Goal: Transaction & Acquisition: Purchase product/service

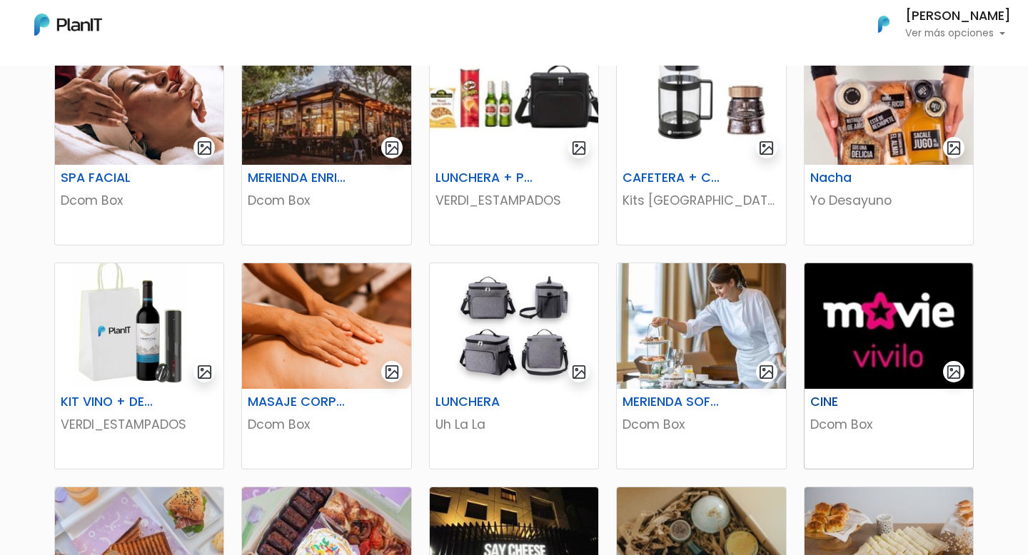
scroll to position [287, 0]
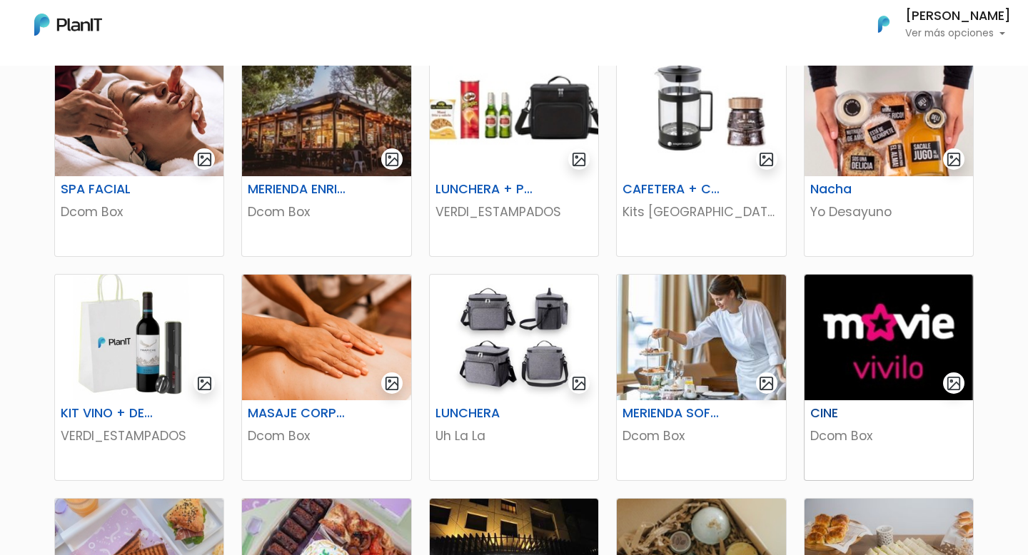
click at [939, 354] on img at bounding box center [888, 338] width 168 height 126
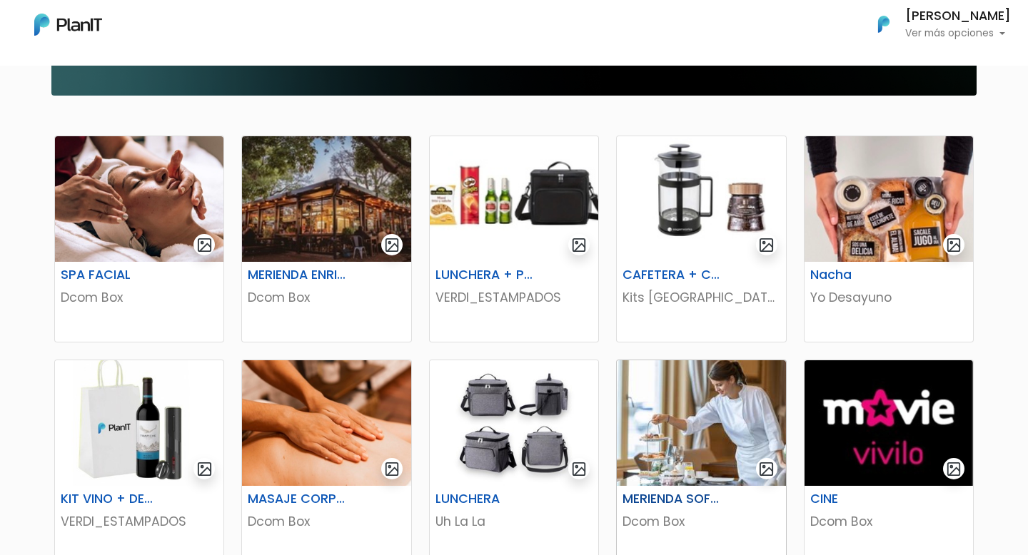
scroll to position [204, 0]
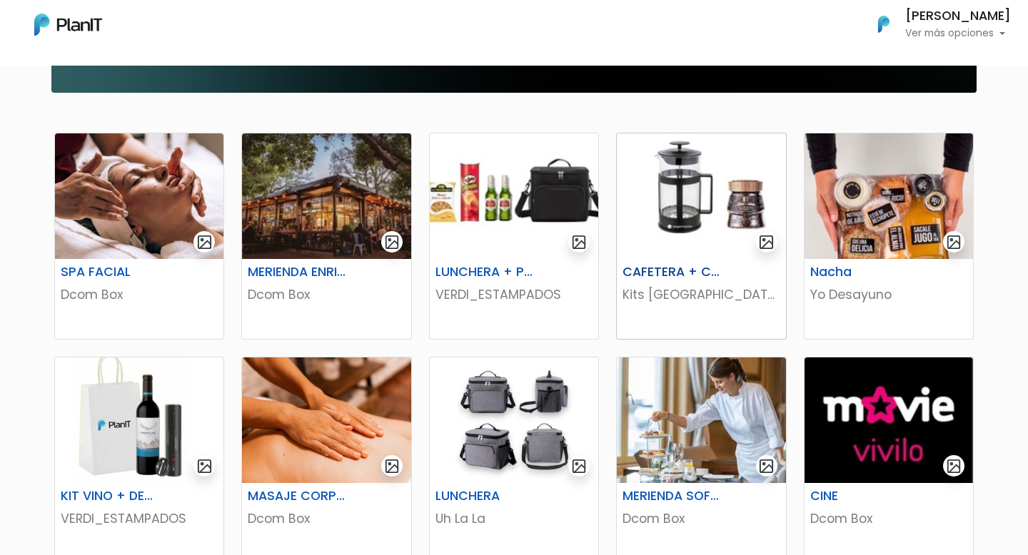
click at [631, 236] on img at bounding box center [701, 196] width 168 height 126
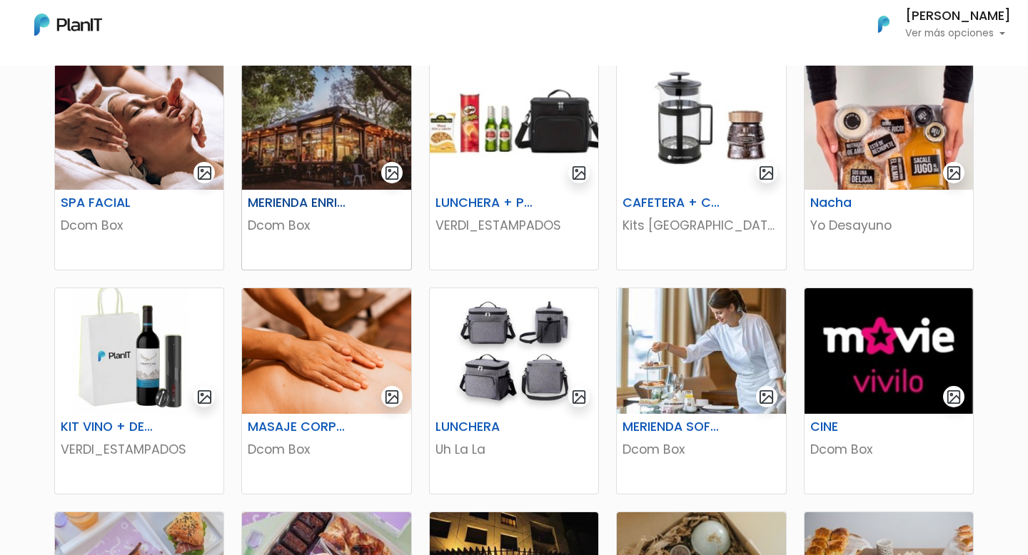
scroll to position [268, 0]
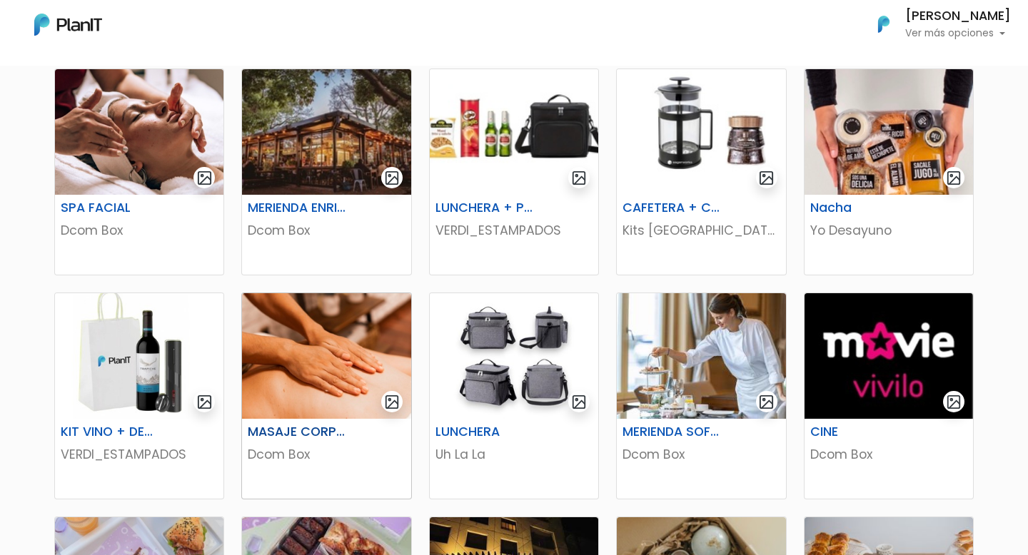
click at [325, 405] on img at bounding box center [326, 356] width 168 height 126
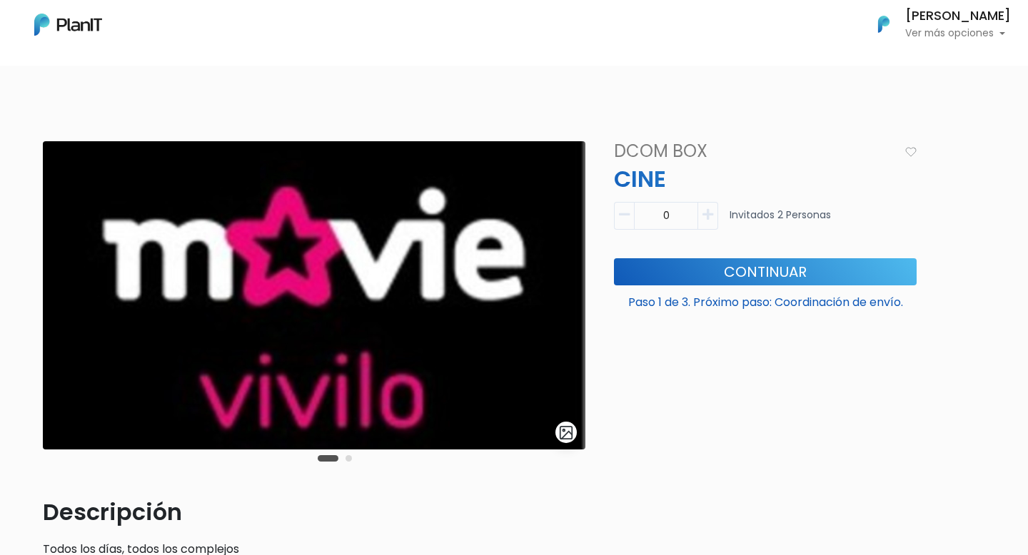
click at [707, 213] on icon "button" at bounding box center [707, 214] width 11 height 13
type input "2"
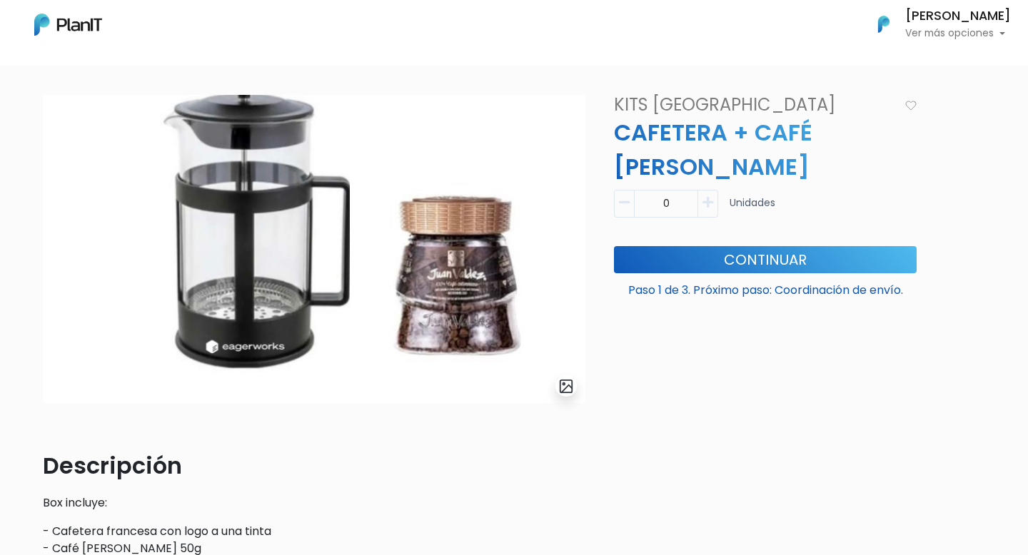
scroll to position [54, 0]
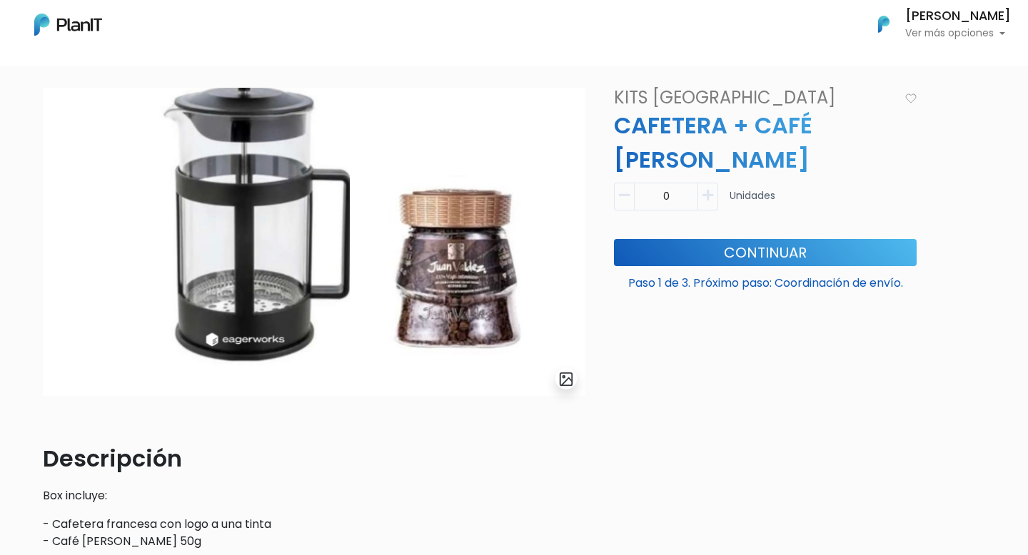
click at [714, 186] on button "button" at bounding box center [708, 197] width 20 height 28
type input "1"
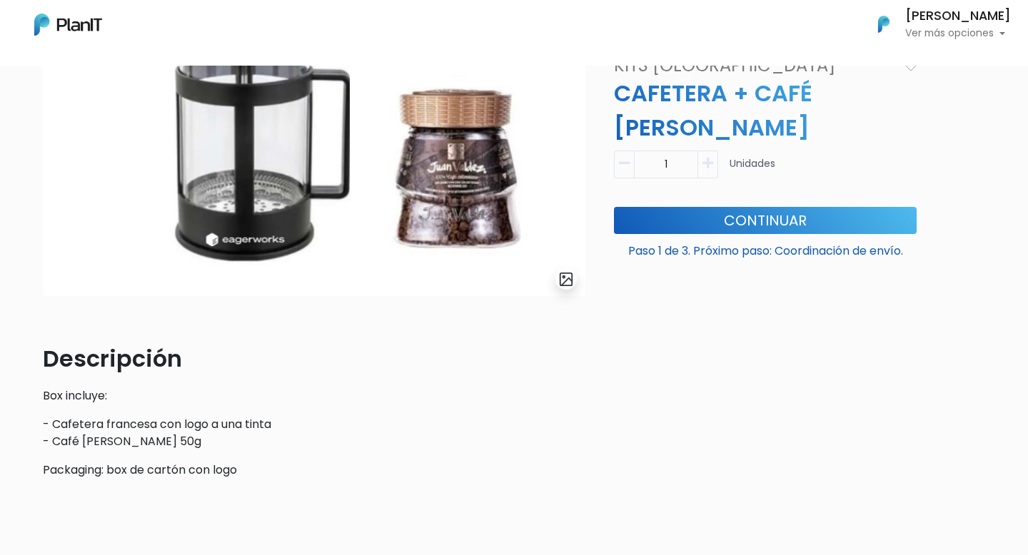
scroll to position [154, 0]
click at [734, 203] on form "1 Unidades Paso 1 de 3. Próximo paso: Coordinación de envío. Continuar" at bounding box center [765, 208] width 320 height 126
click at [734, 230] on button "Continuar" at bounding box center [765, 219] width 303 height 27
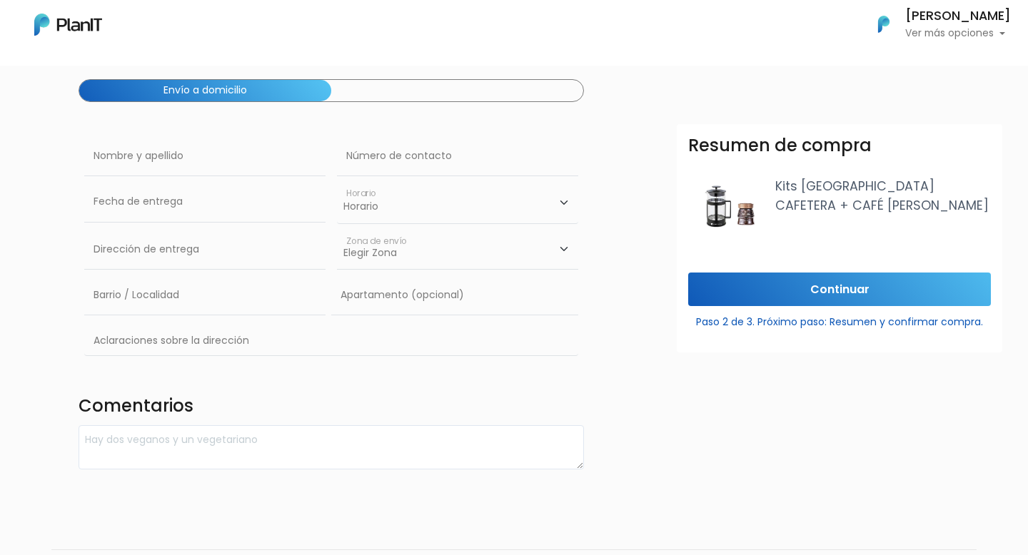
scroll to position [108, 0]
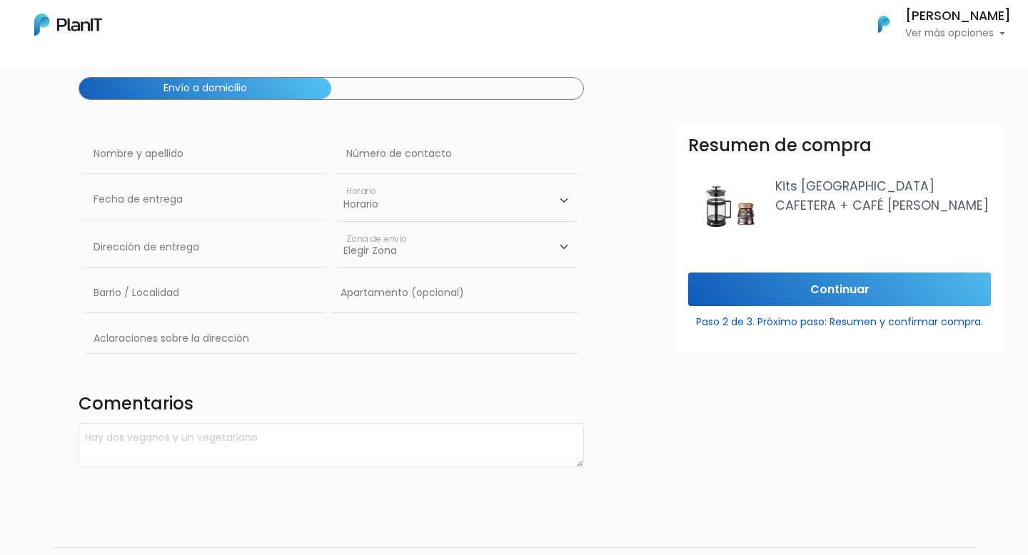
click at [739, 269] on div "Resumen de compra Kits Uruguay CAFETERA + CAFÉ JUAN VALDEZ" at bounding box center [839, 198] width 325 height 148
click at [739, 293] on input "Continuar" at bounding box center [839, 290] width 303 height 34
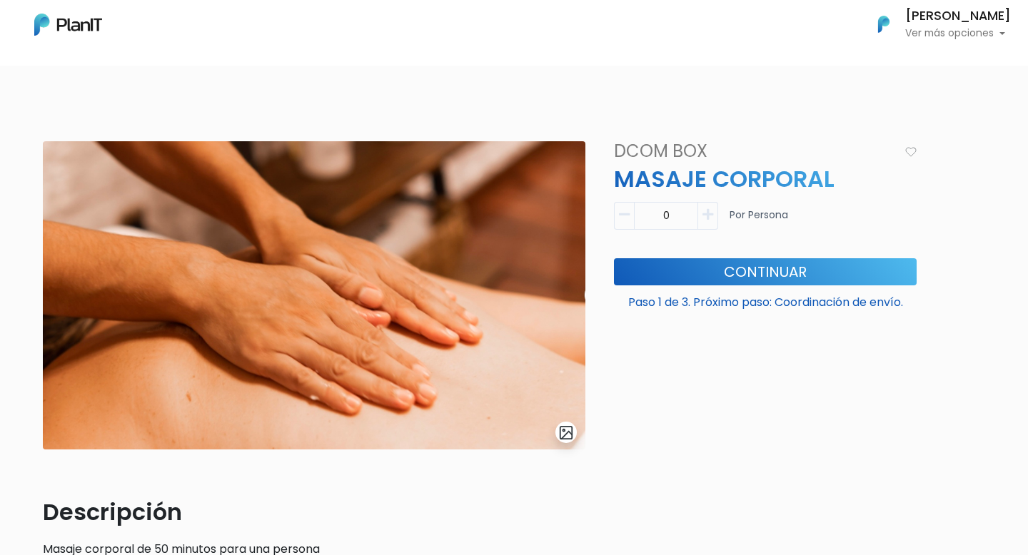
click at [706, 214] on icon "button" at bounding box center [707, 214] width 11 height 13
click at [704, 215] on icon "button" at bounding box center [707, 214] width 11 height 13
click at [706, 216] on icon "button" at bounding box center [707, 214] width 11 height 13
click at [629, 216] on icon "button" at bounding box center [624, 214] width 11 height 13
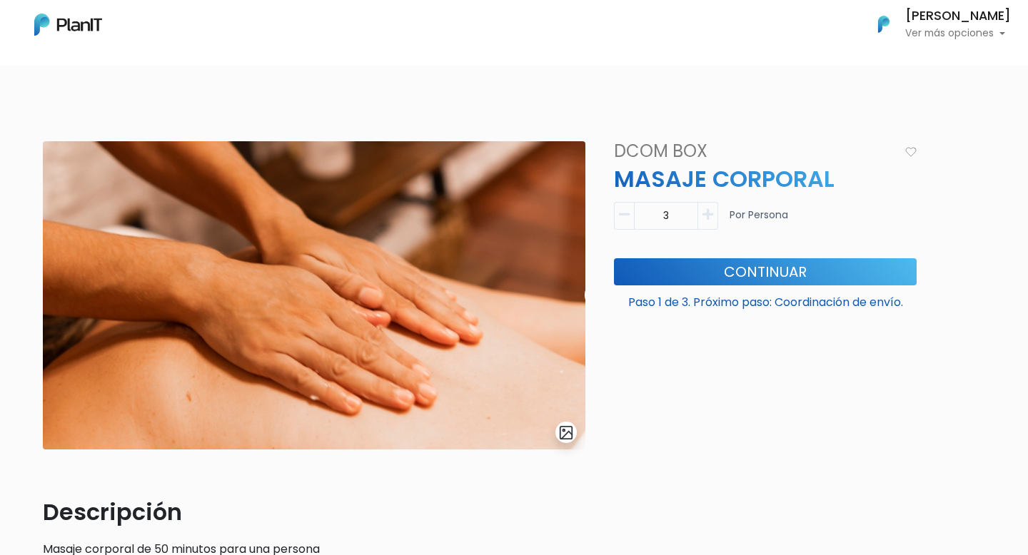
click at [629, 216] on icon "button" at bounding box center [624, 214] width 11 height 13
click at [712, 221] on button "button" at bounding box center [708, 216] width 20 height 28
type input "2"
click at [727, 267] on button "Continuar" at bounding box center [765, 271] width 303 height 27
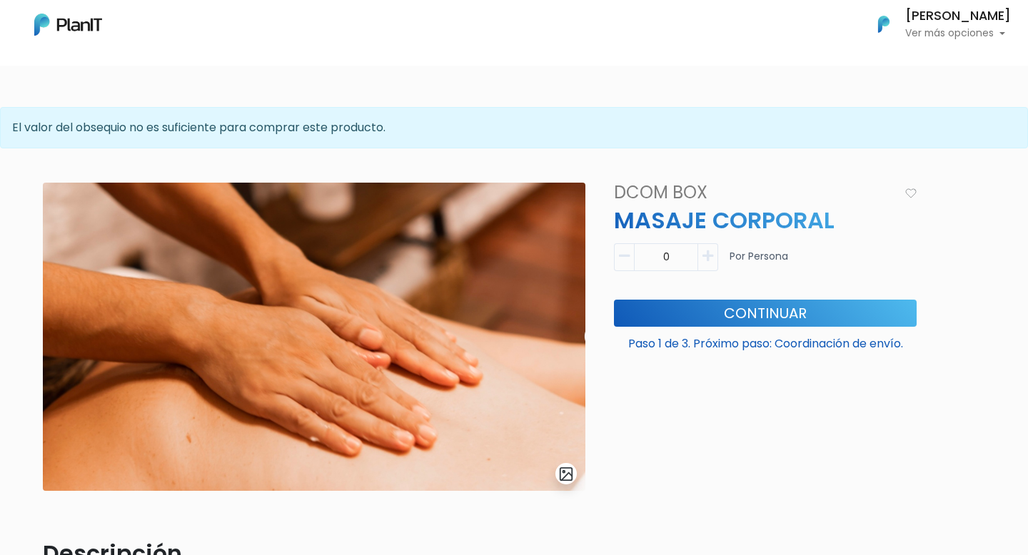
click at [711, 261] on icon "button" at bounding box center [707, 256] width 11 height 13
type input "1"
click at [711, 298] on form "1 Por Persona Paso 1 de 3. Próximo paso: Coordinación de envío. Continuar" at bounding box center [765, 301] width 320 height 126
click at [720, 313] on button "Continuar" at bounding box center [765, 313] width 303 height 27
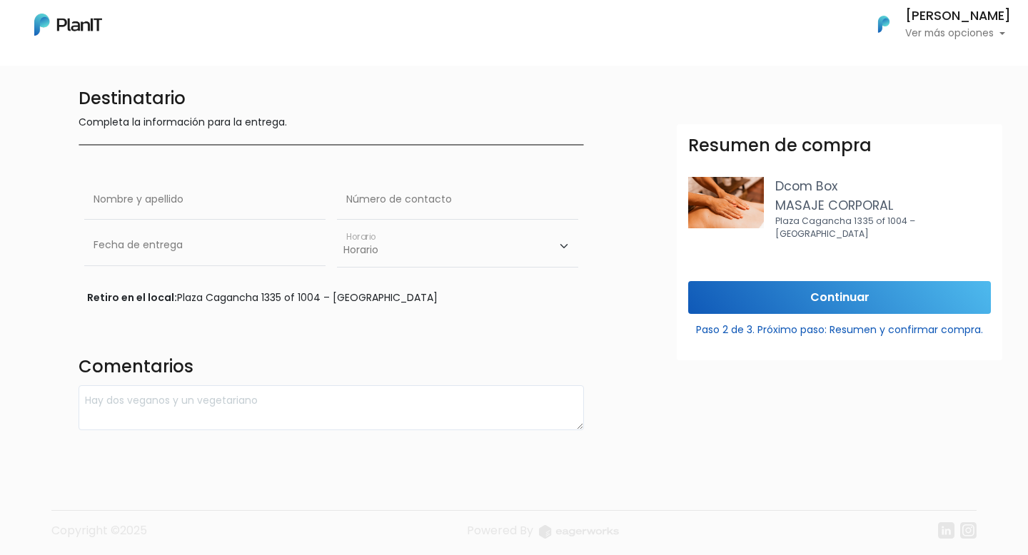
scroll to position [48, 0]
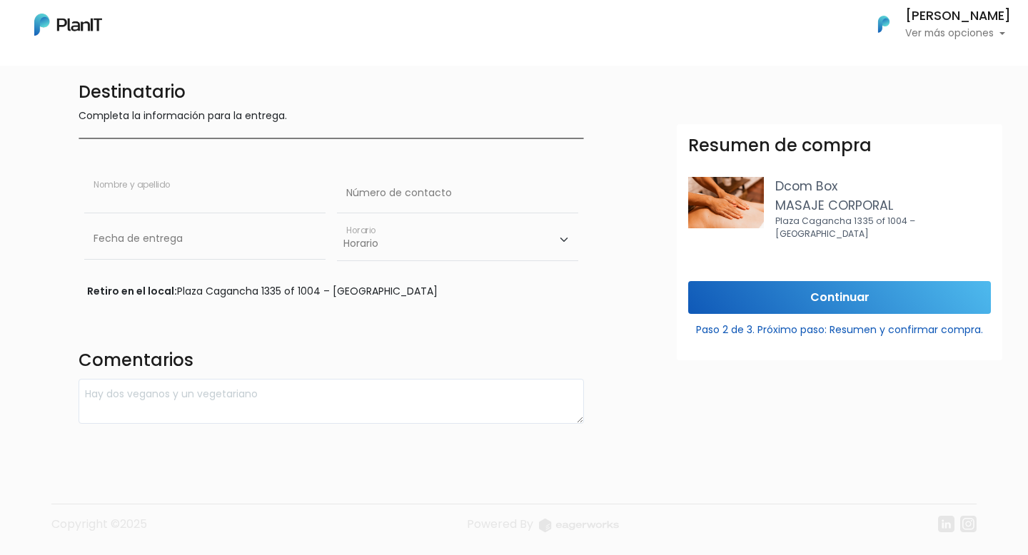
click at [201, 191] on input "text" at bounding box center [204, 193] width 241 height 40
type input "[PERSON_NAME]"
type input "0000000000"
drag, startPoint x: 431, startPoint y: 209, endPoint x: 253, endPoint y: 204, distance: 177.8
click at [268, 204] on div "[PERSON_NAME] Nombre y apellido 0000000000 Número de contacto" at bounding box center [331, 196] width 505 height 46
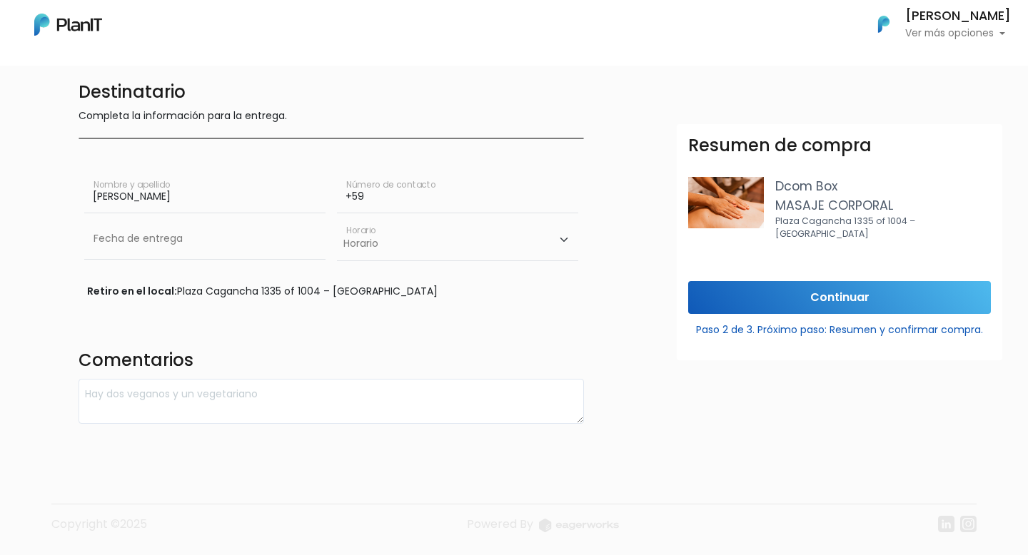
type input "+598"
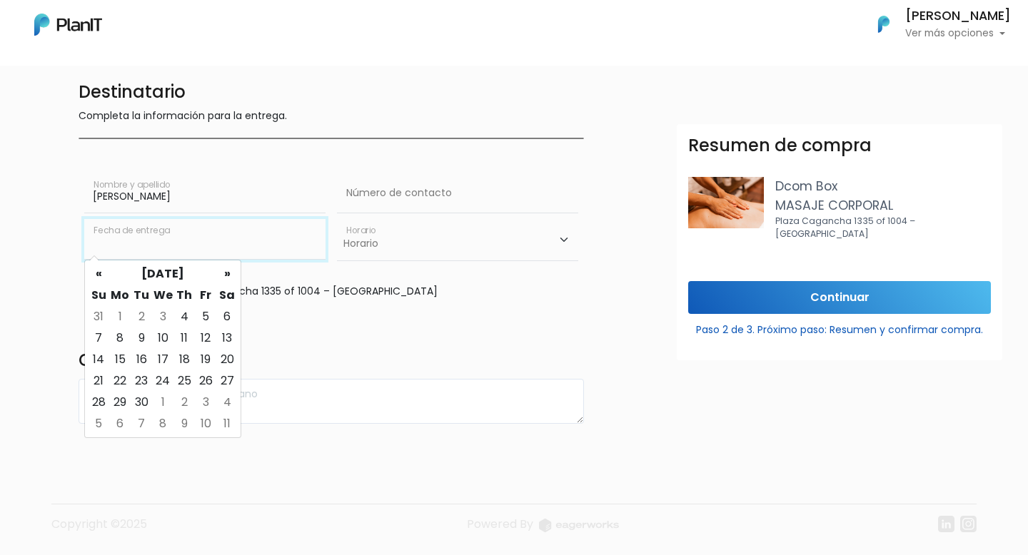
click at [241, 246] on input "text" at bounding box center [204, 239] width 241 height 40
click at [605, 351] on form "Destinatario Completa la información para la entrega. [PERSON_NAME] Nombre y ap…" at bounding box center [601, 250] width 1045 height 348
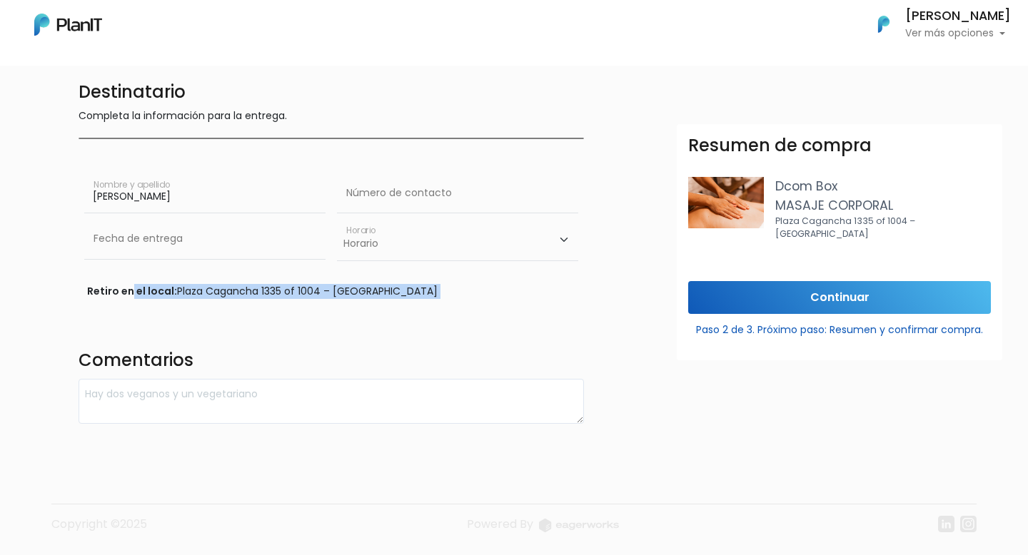
drag, startPoint x: 130, startPoint y: 288, endPoint x: 502, endPoint y: 332, distance: 374.5
click at [502, 332] on div "Destinatario Completa la información para la entrega. [PERSON_NAME] Nombre y ap…" at bounding box center [331, 250] width 522 height 348
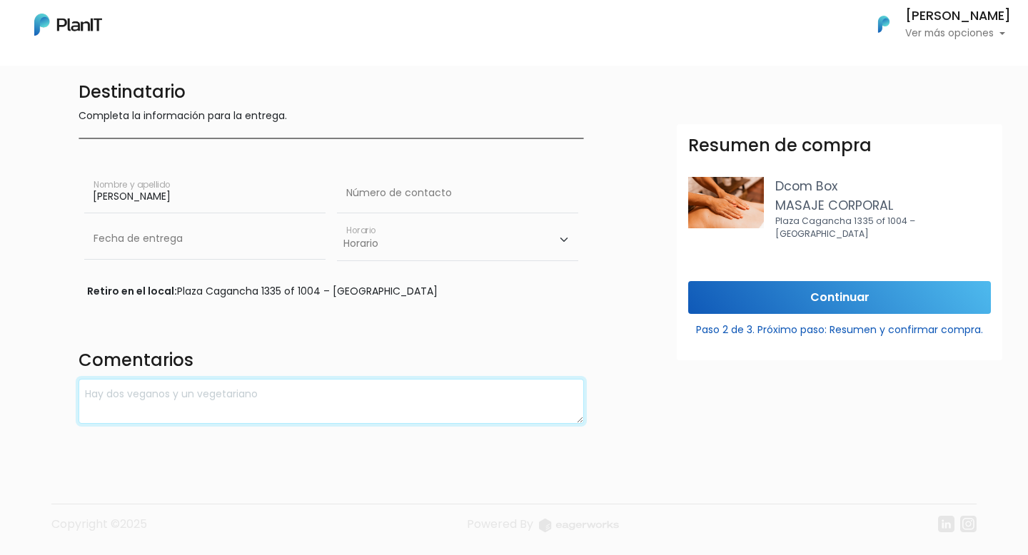
click at [298, 383] on textarea at bounding box center [331, 401] width 505 height 45
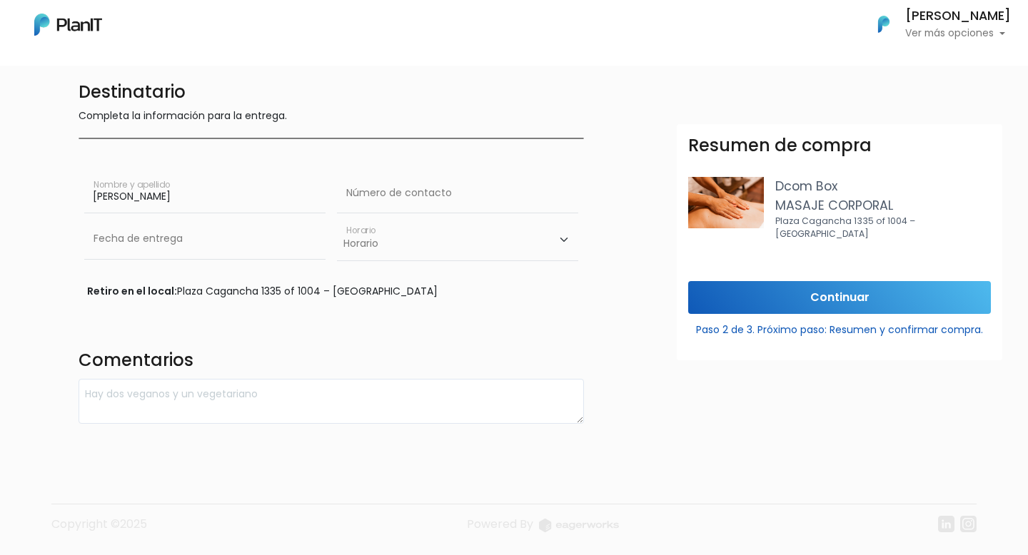
click at [420, 229] on select "Horario 10:00 - 12:00 14:00 - 16:00 16:00 - 18:00" at bounding box center [457, 239] width 241 height 41
drag, startPoint x: 376, startPoint y: 208, endPoint x: 365, endPoint y: 242, distance: 35.2
click at [376, 208] on input "text" at bounding box center [457, 193] width 241 height 40
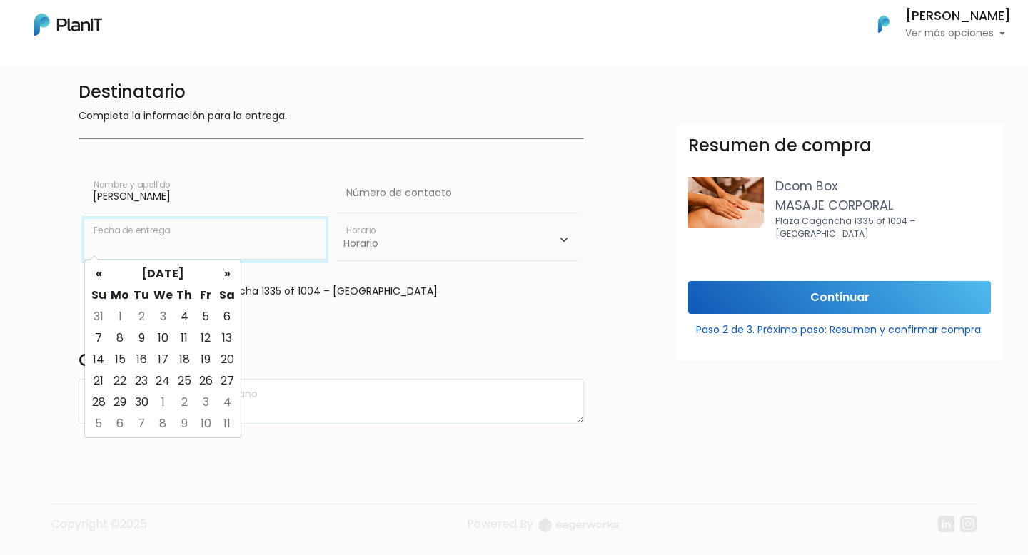
click at [235, 248] on input "text" at bounding box center [204, 239] width 241 height 40
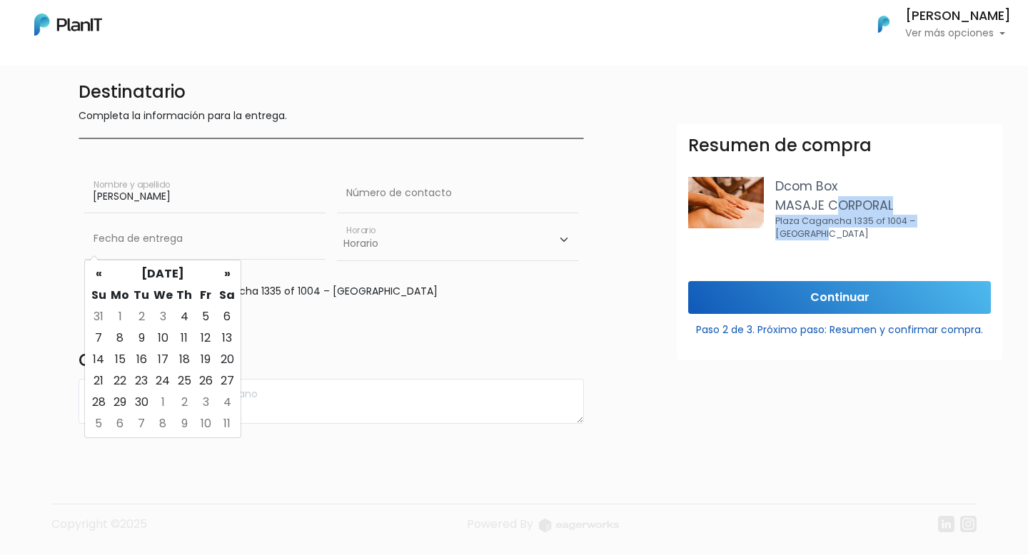
drag, startPoint x: 897, startPoint y: 233, endPoint x: 823, endPoint y: 184, distance: 89.1
click at [823, 186] on div "Dcom Box MASAJE CORPORAL [STREET_ADDRESS]" at bounding box center [883, 215] width 216 height 76
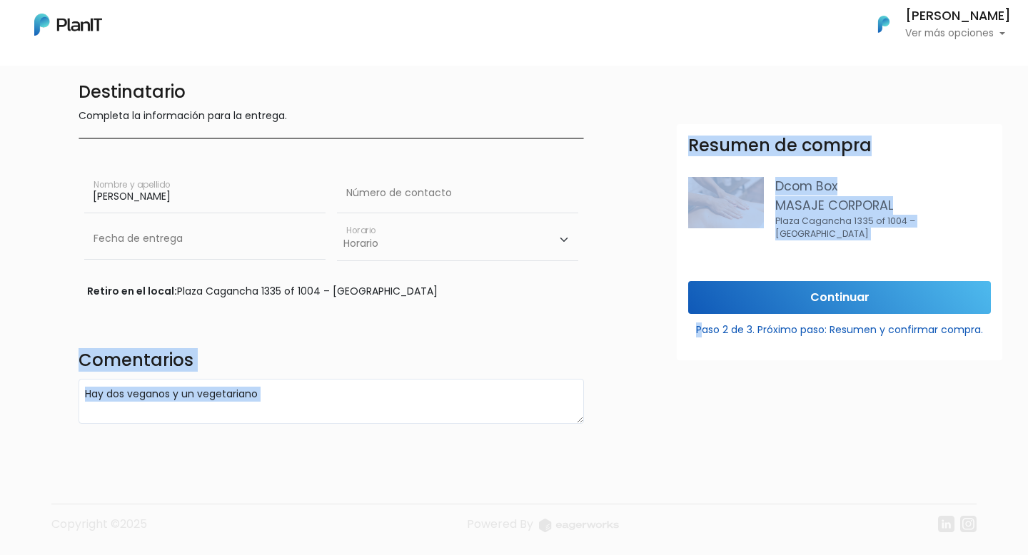
drag, startPoint x: 712, startPoint y: 318, endPoint x: 1024, endPoint y: 354, distance: 314.6
click at [1027, 348] on form "Destinatario Completa la información para la entrega. [PERSON_NAME] Nombre y ap…" at bounding box center [601, 250] width 1045 height 348
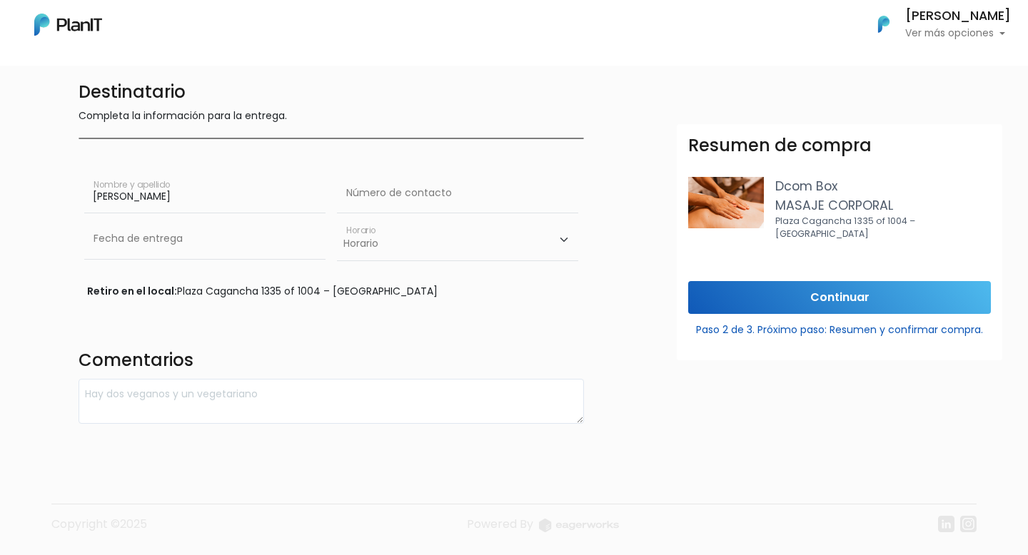
click at [1005, 354] on div "Resumen de compra Dcom Box MASAJE CORPORAL Plaza Cagancha 1335 of 1004 – [GEOGR…" at bounding box center [839, 401] width 343 height 555
drag, startPoint x: 776, startPoint y: 219, endPoint x: 868, endPoint y: 221, distance: 92.1
click at [868, 221] on p "Plaza Cagancha 1335 of 1004 – [GEOGRAPHIC_DATA]" at bounding box center [883, 228] width 216 height 26
copy p "[STREET_ADDRESS]"
click at [846, 218] on p "Plaza Cagancha 1335 of 1004 – [GEOGRAPHIC_DATA]" at bounding box center [883, 228] width 216 height 26
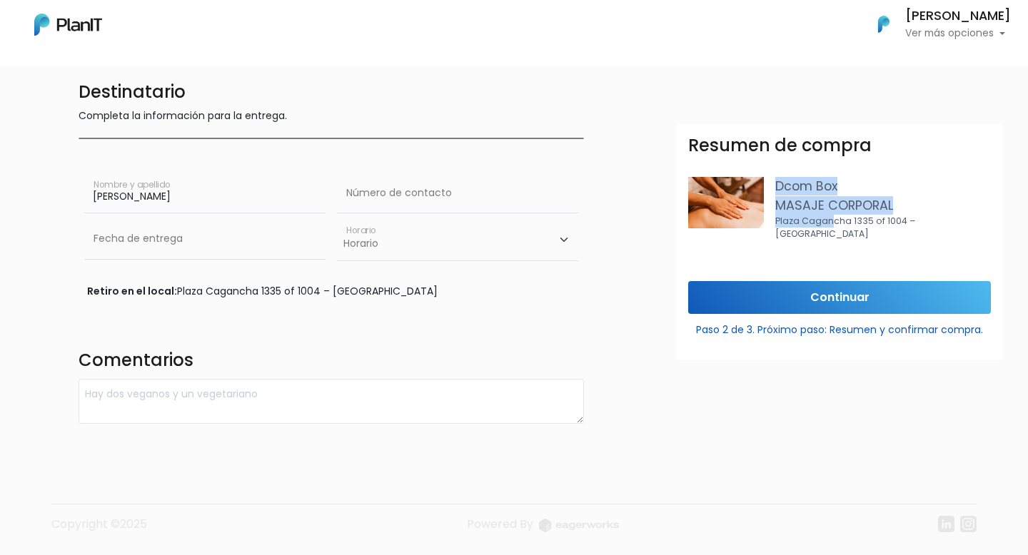
drag, startPoint x: 769, startPoint y: 221, endPoint x: 871, endPoint y: 221, distance: 102.8
click at [869, 221] on div "Dcom Box MASAJE CORPORAL [STREET_ADDRESS]" at bounding box center [839, 215] width 303 height 76
click at [871, 221] on p "Plaza Cagancha 1335 of 1004 – [GEOGRAPHIC_DATA]" at bounding box center [883, 228] width 216 height 26
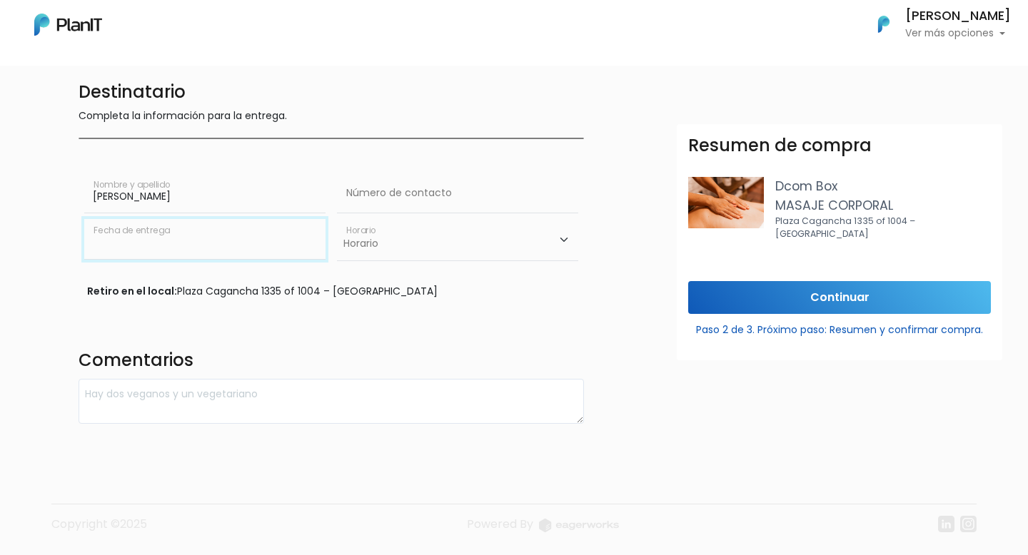
click at [192, 251] on input "text" at bounding box center [204, 239] width 241 height 40
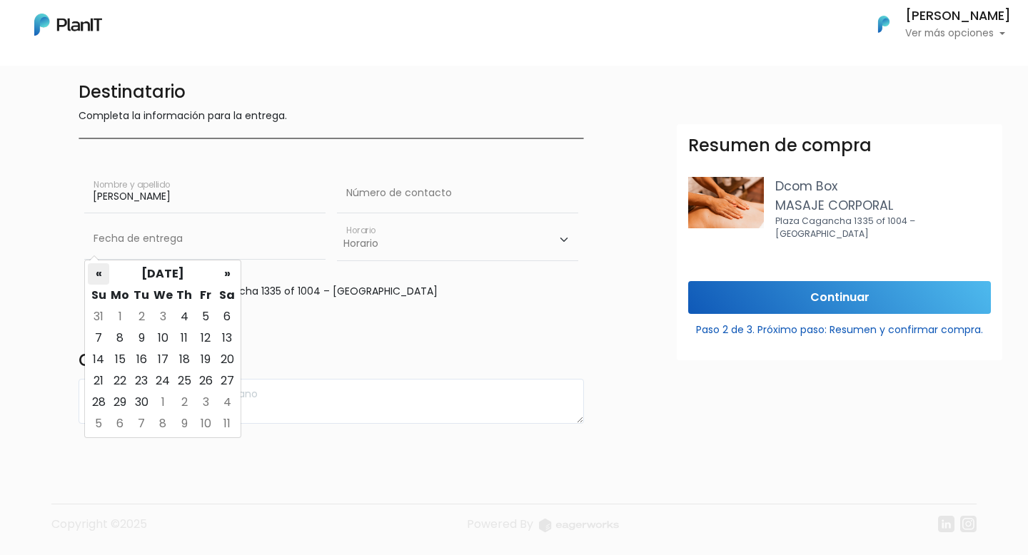
click at [98, 277] on th "«" at bounding box center [98, 273] width 21 height 21
click at [196, 413] on td "5" at bounding box center [205, 423] width 21 height 21
type input "[DATE]"
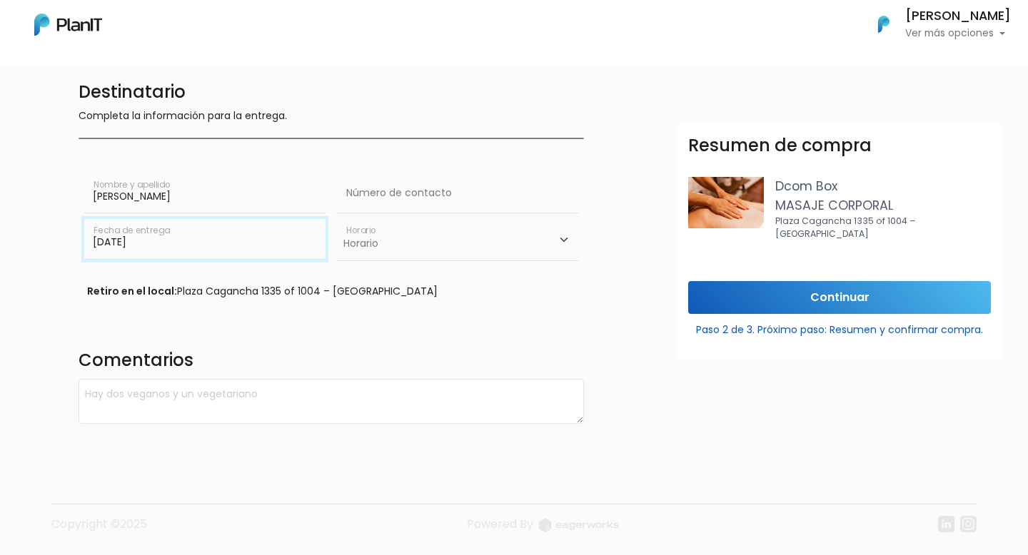
click at [176, 243] on input "[DATE]" at bounding box center [204, 239] width 241 height 40
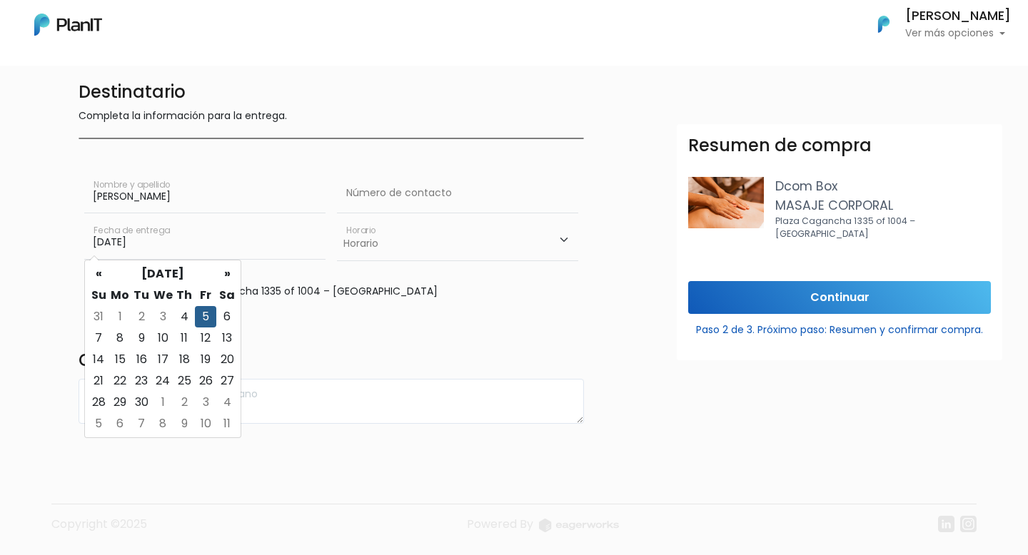
drag, startPoint x: 181, startPoint y: 313, endPoint x: 153, endPoint y: 313, distance: 27.8
click at [153, 313] on tr "31 1 2 3 4 5 6" at bounding box center [163, 316] width 150 height 21
click at [161, 315] on td "3" at bounding box center [162, 316] width 21 height 21
